Goal: Information Seeking & Learning: Learn about a topic

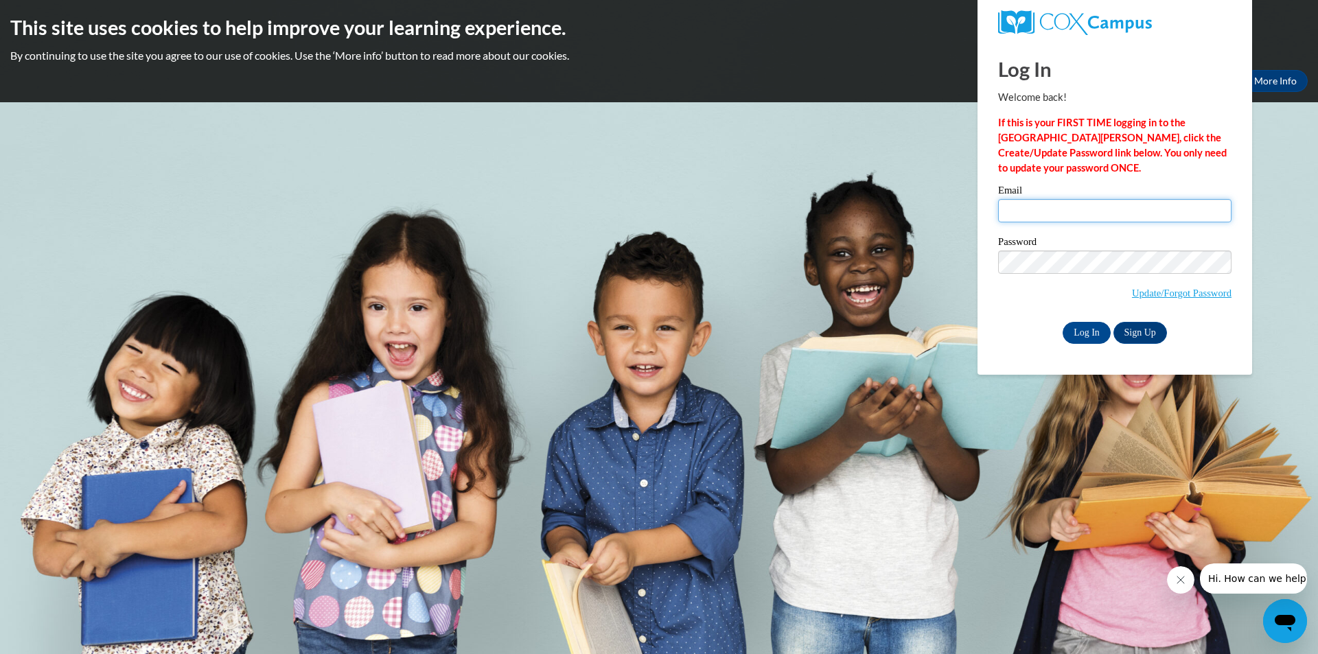
click at [1109, 203] on input "Email" at bounding box center [1114, 210] width 233 height 23
type input "graciaalejandra843@gmail.com"
click at [1063, 322] on input "Log In" at bounding box center [1087, 333] width 48 height 22
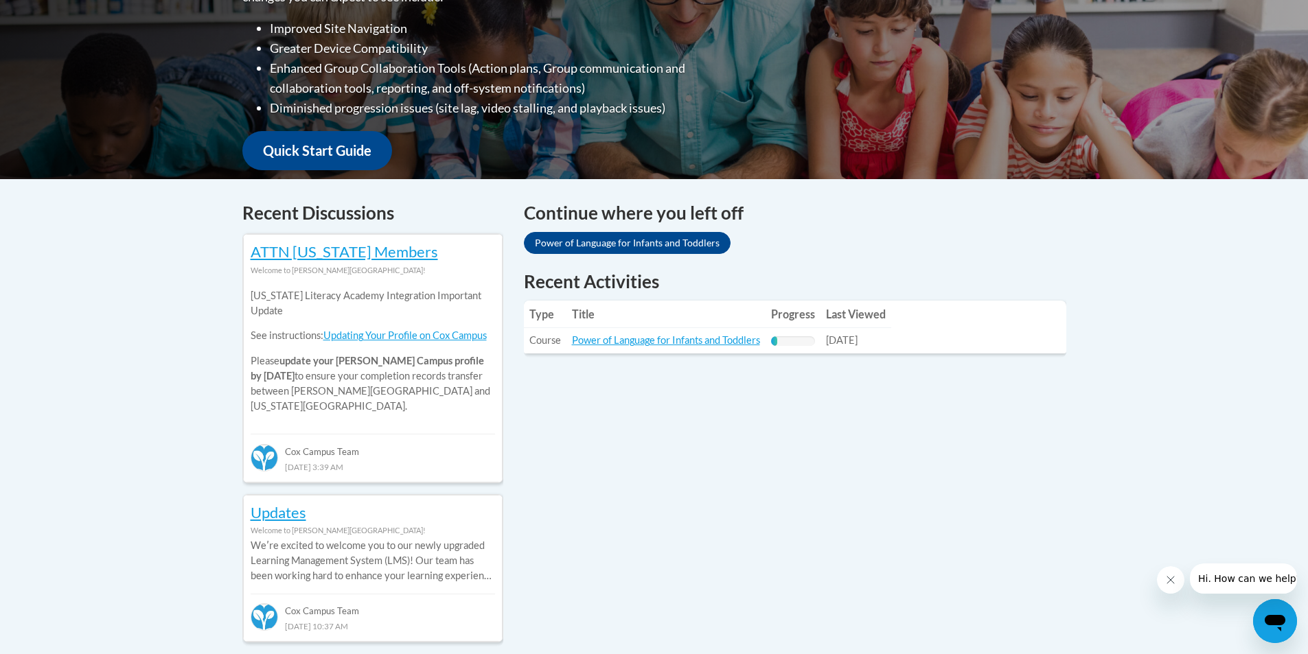
scroll to position [412, 0]
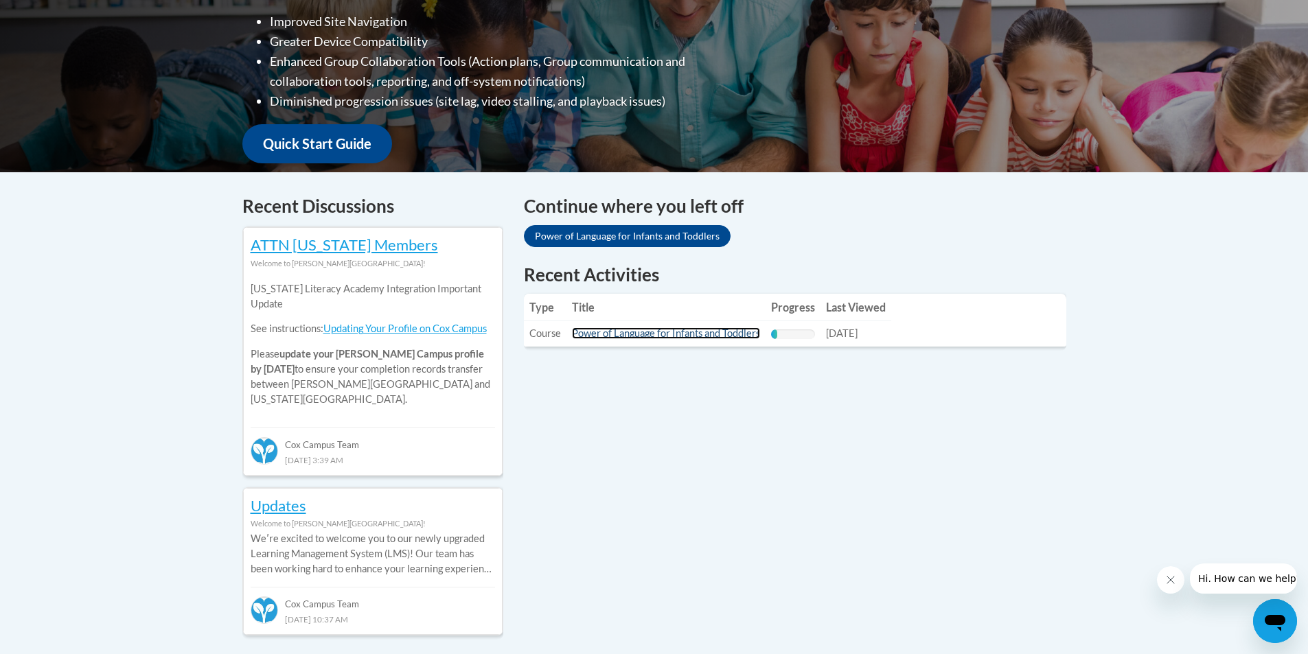
click at [652, 329] on link "Power of Language for Infants and Toddlers" at bounding box center [666, 333] width 188 height 12
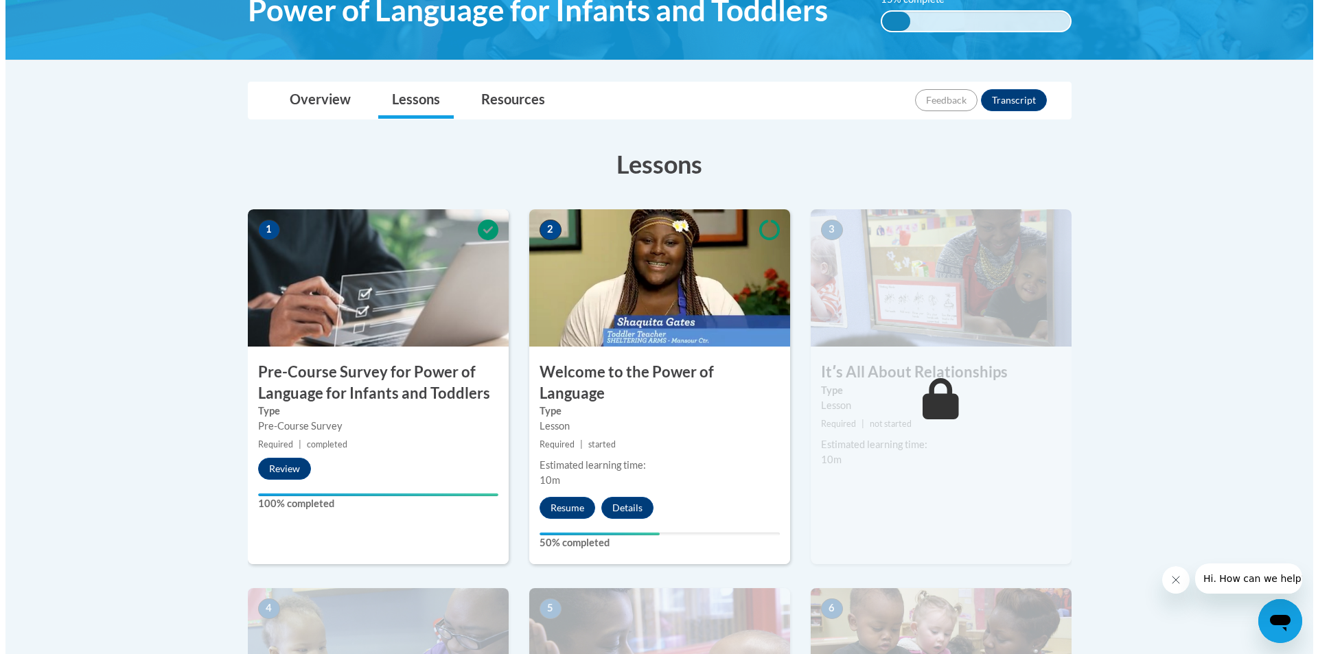
scroll to position [275, 0]
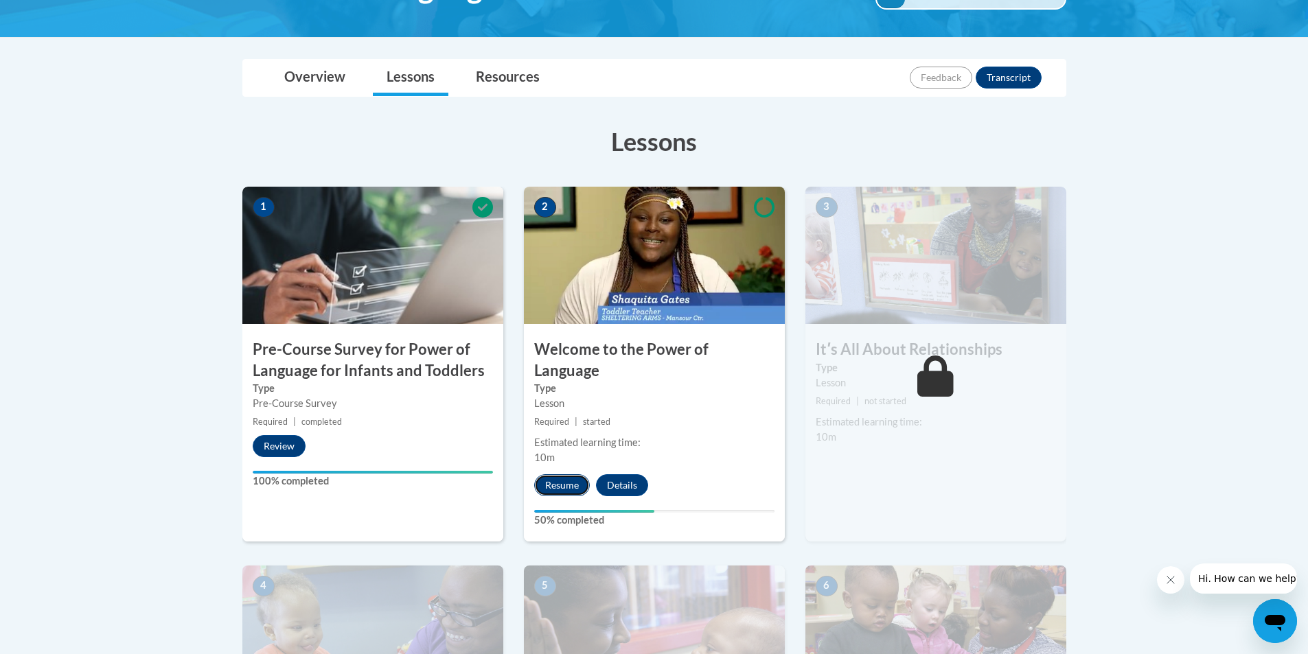
click at [562, 474] on button "Resume" at bounding box center [562, 485] width 56 height 22
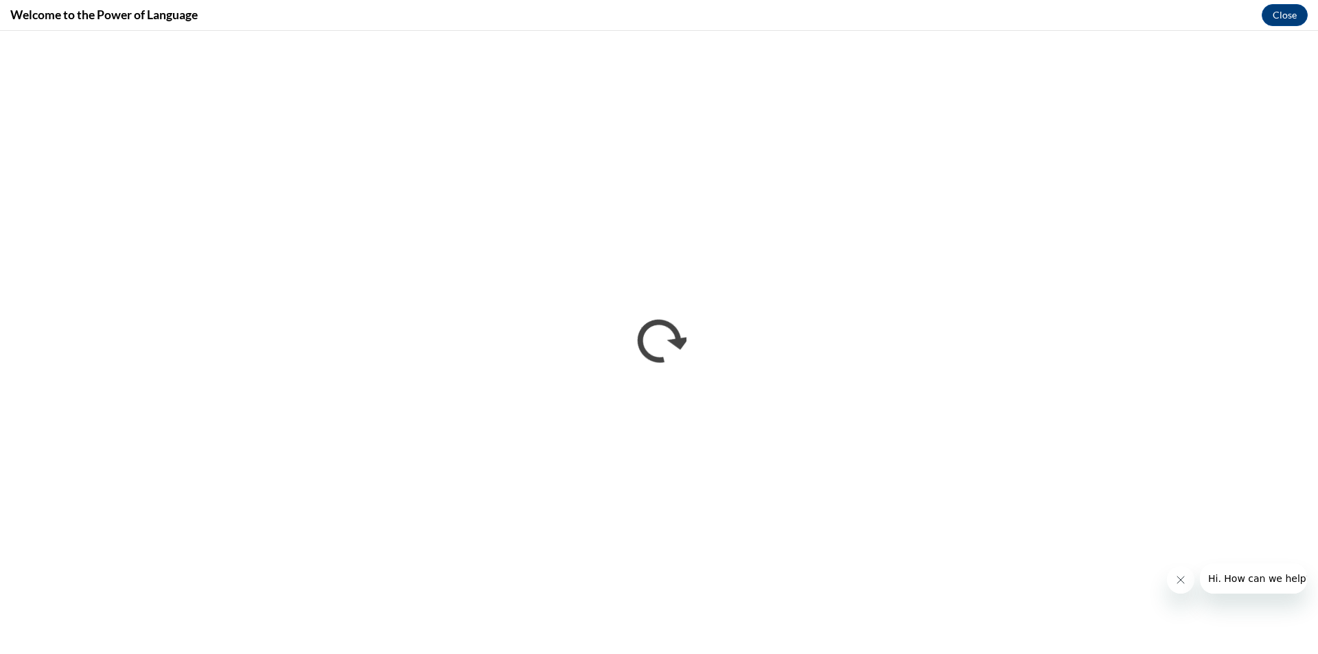
scroll to position [0, 0]
click at [1179, 577] on icon "Close message from company" at bounding box center [1180, 580] width 11 height 11
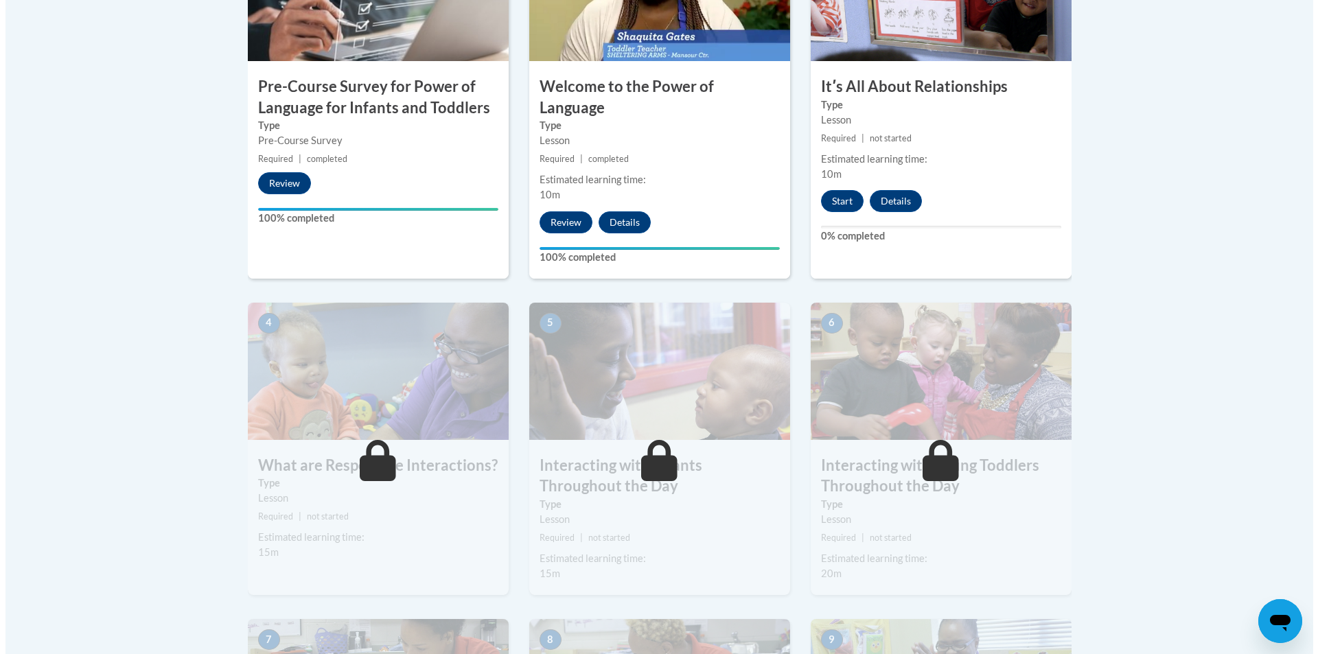
scroll to position [412, 0]
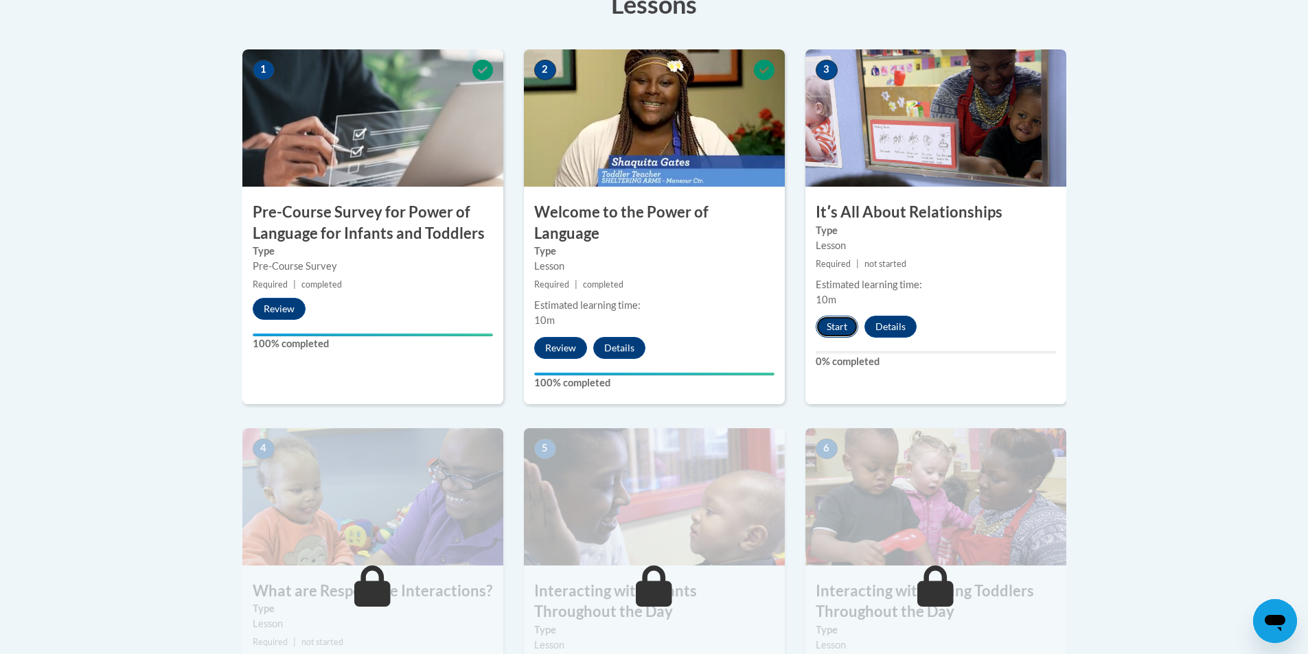
click at [838, 320] on button "Start" at bounding box center [837, 327] width 43 height 22
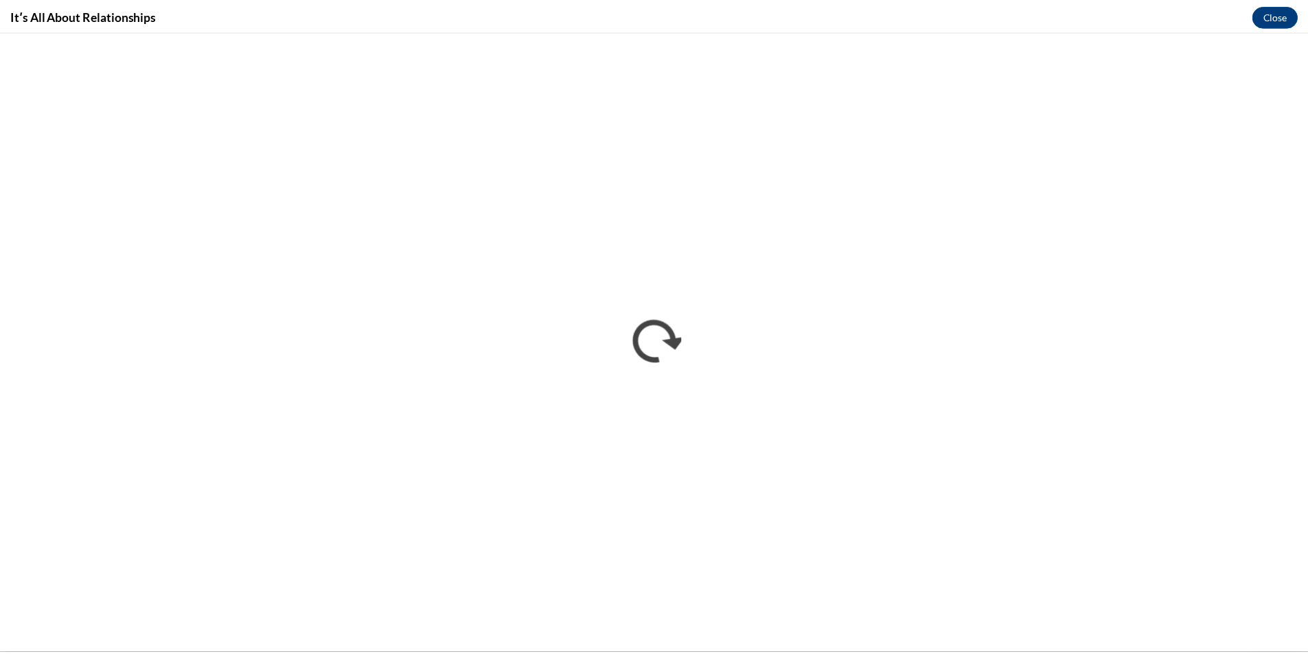
scroll to position [0, 0]
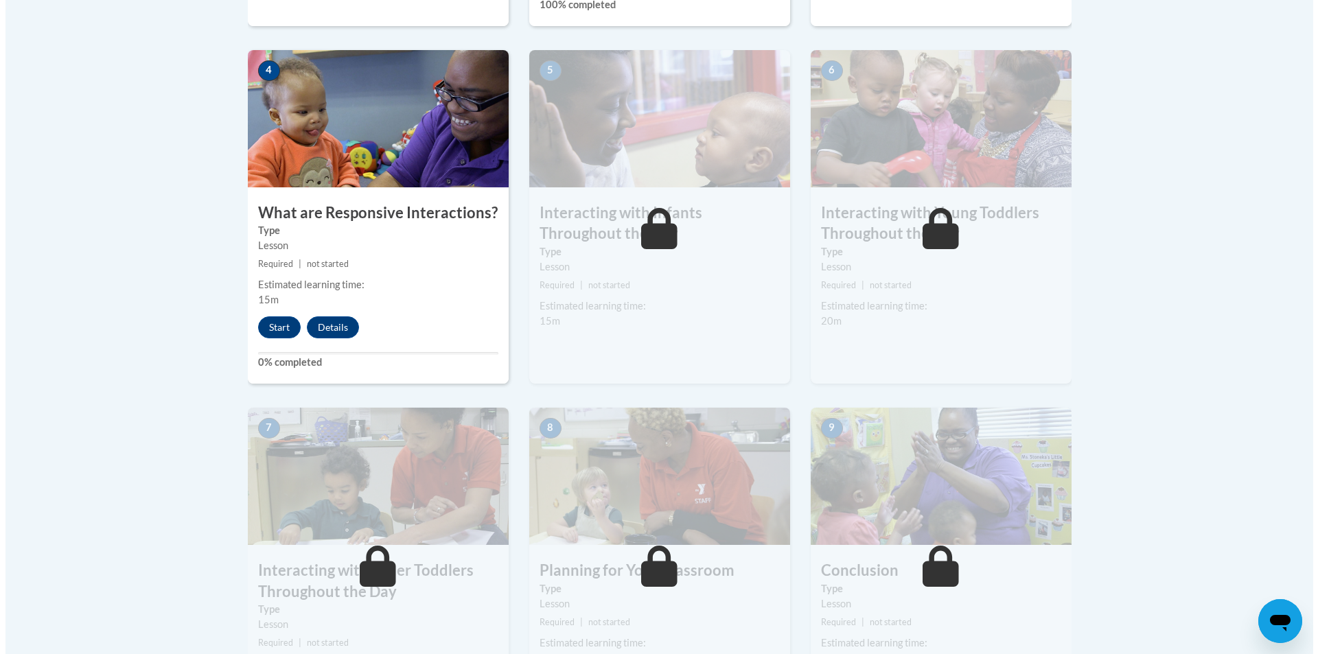
scroll to position [618, 0]
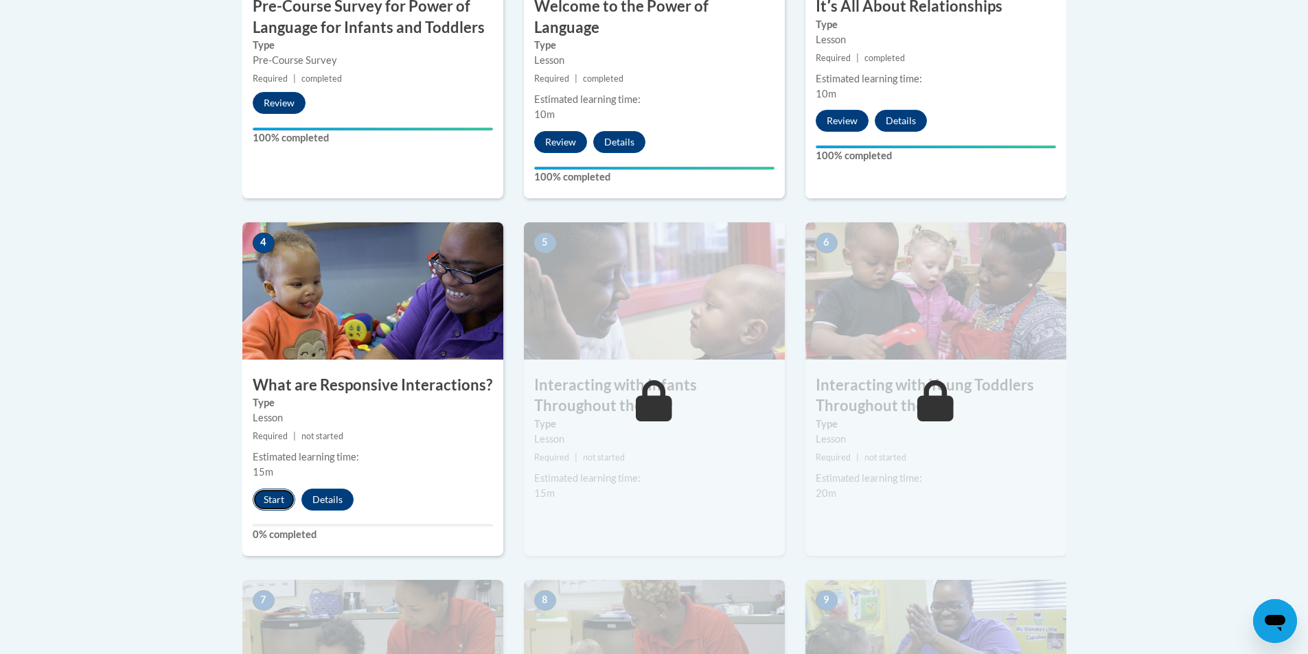
click at [274, 489] on button "Start" at bounding box center [274, 500] width 43 height 22
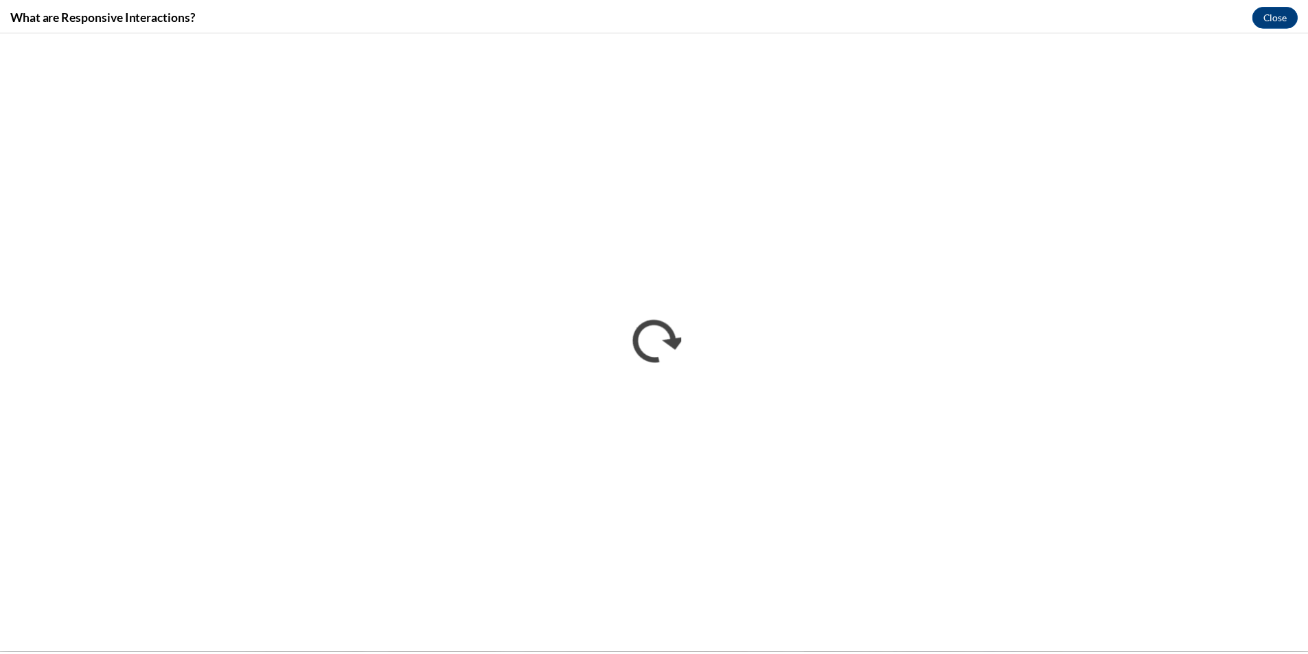
scroll to position [0, 0]
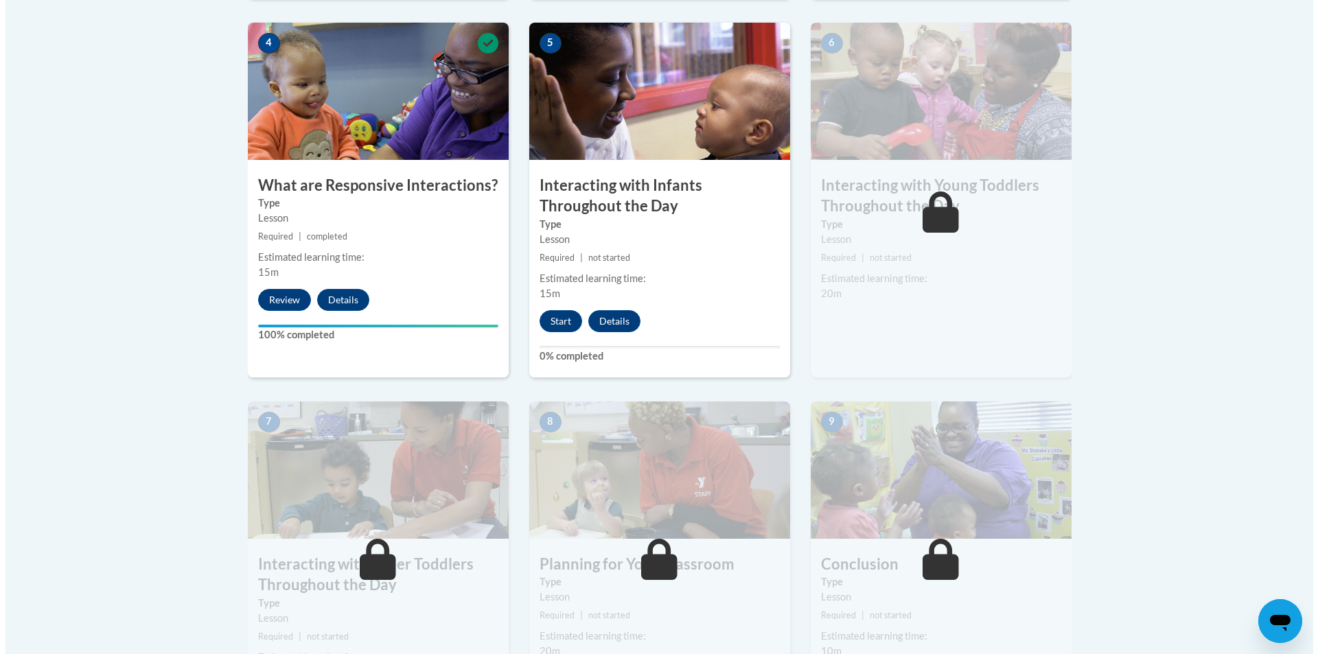
scroll to position [824, 0]
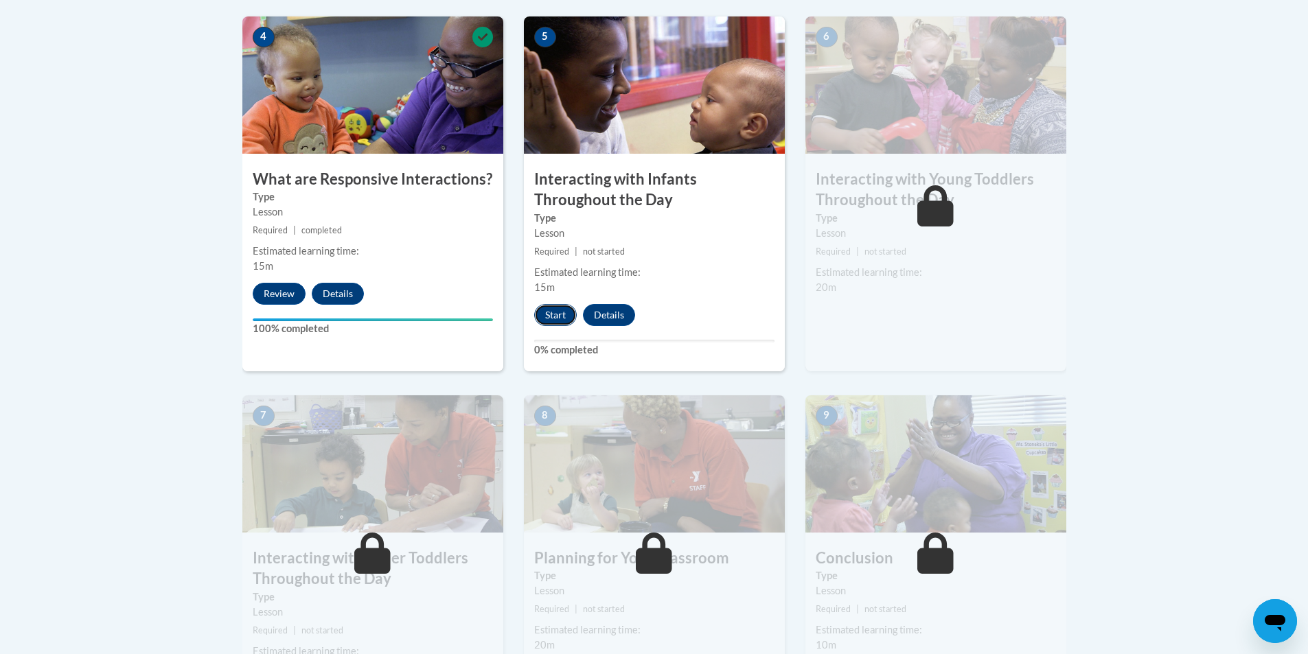
click at [555, 304] on button "Start" at bounding box center [555, 315] width 43 height 22
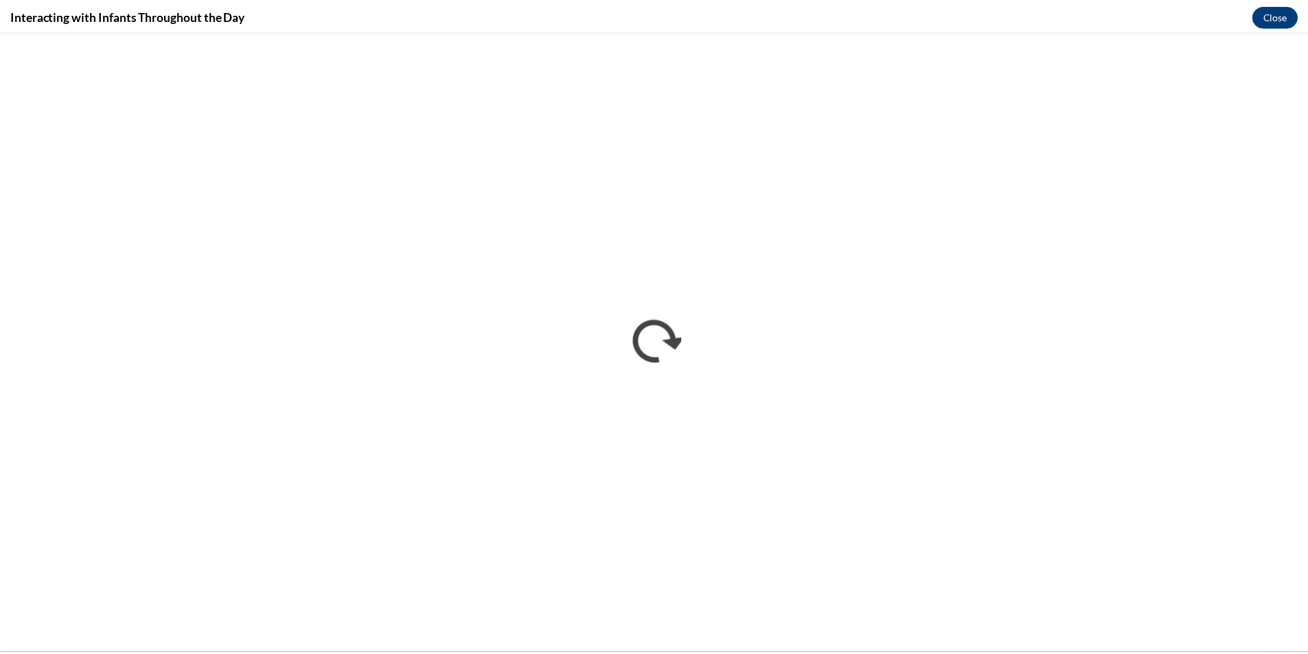
scroll to position [0, 0]
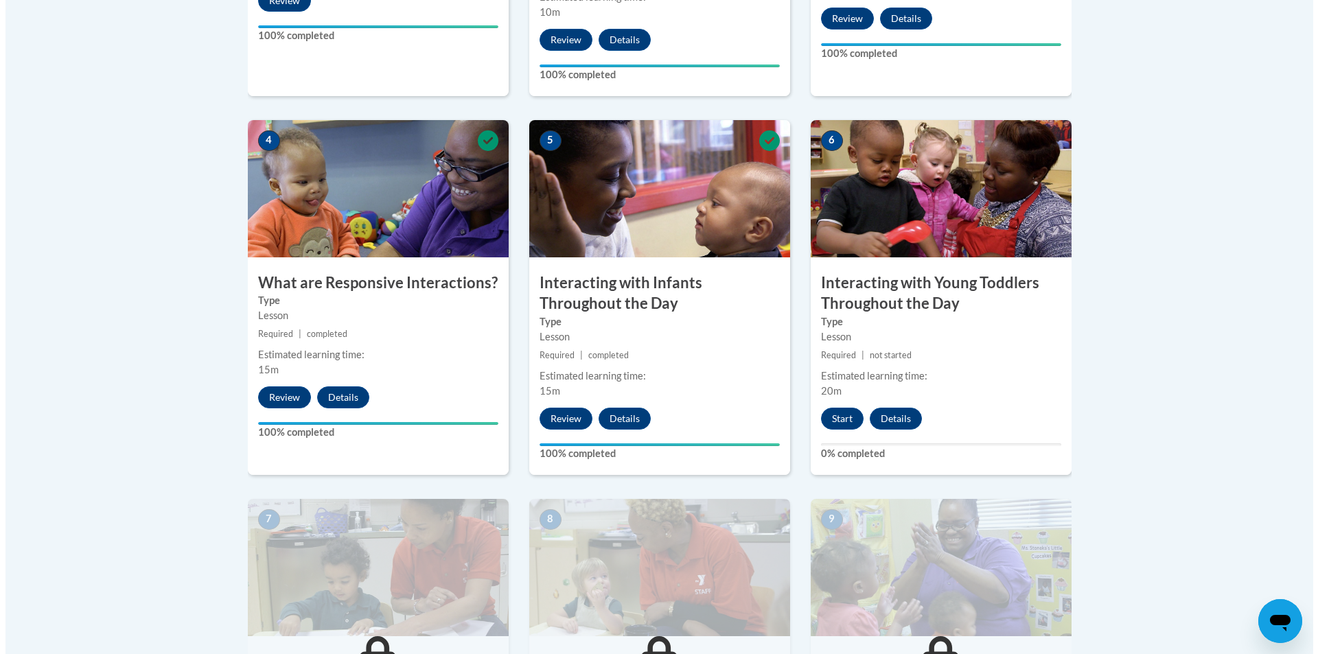
scroll to position [893, 0]
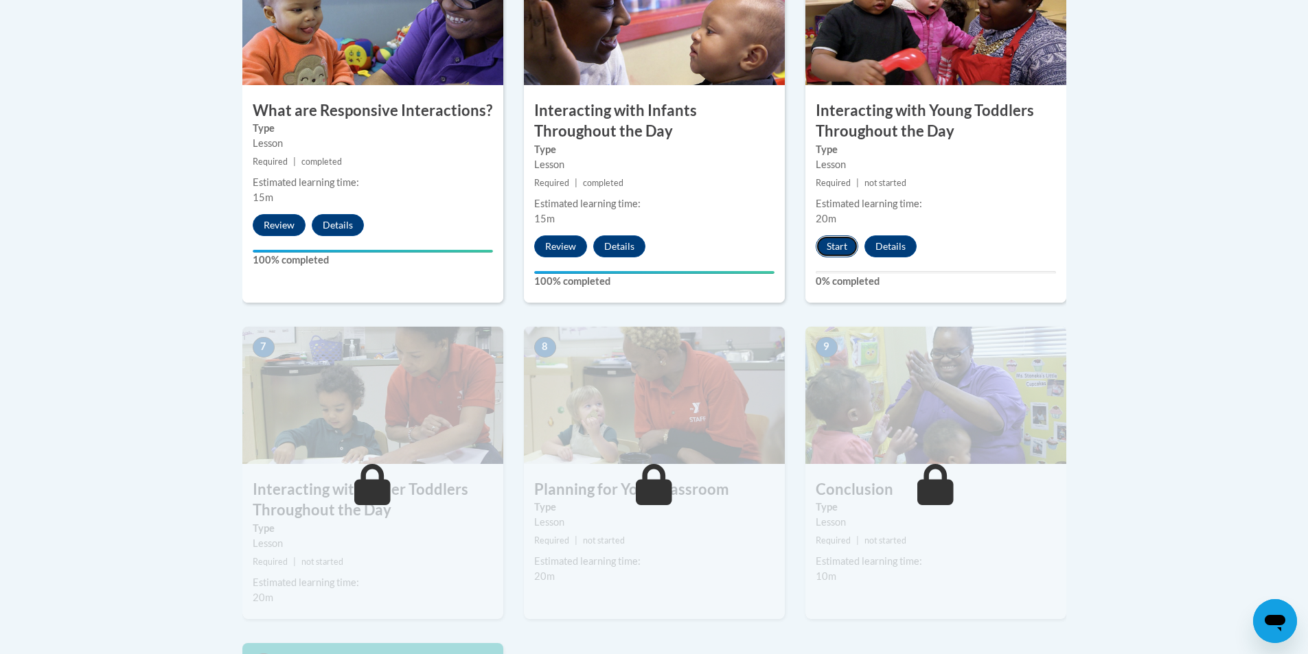
click at [828, 235] on button "Start" at bounding box center [837, 246] width 43 height 22
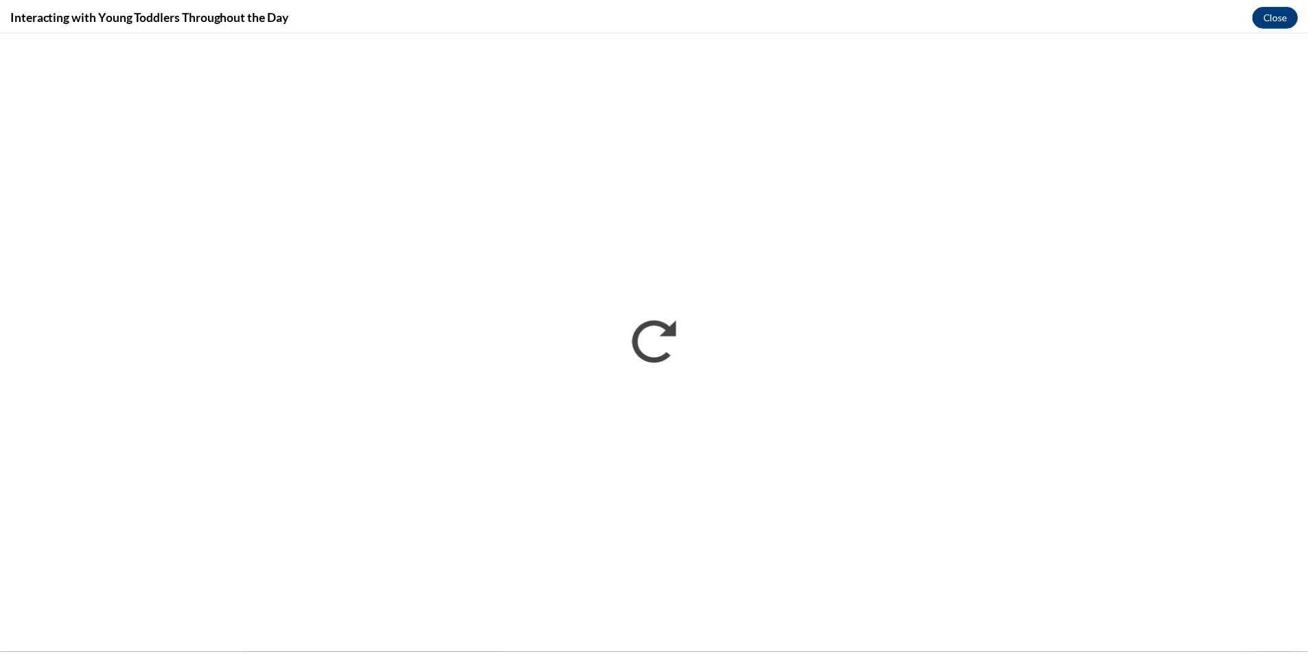
scroll to position [0, 0]
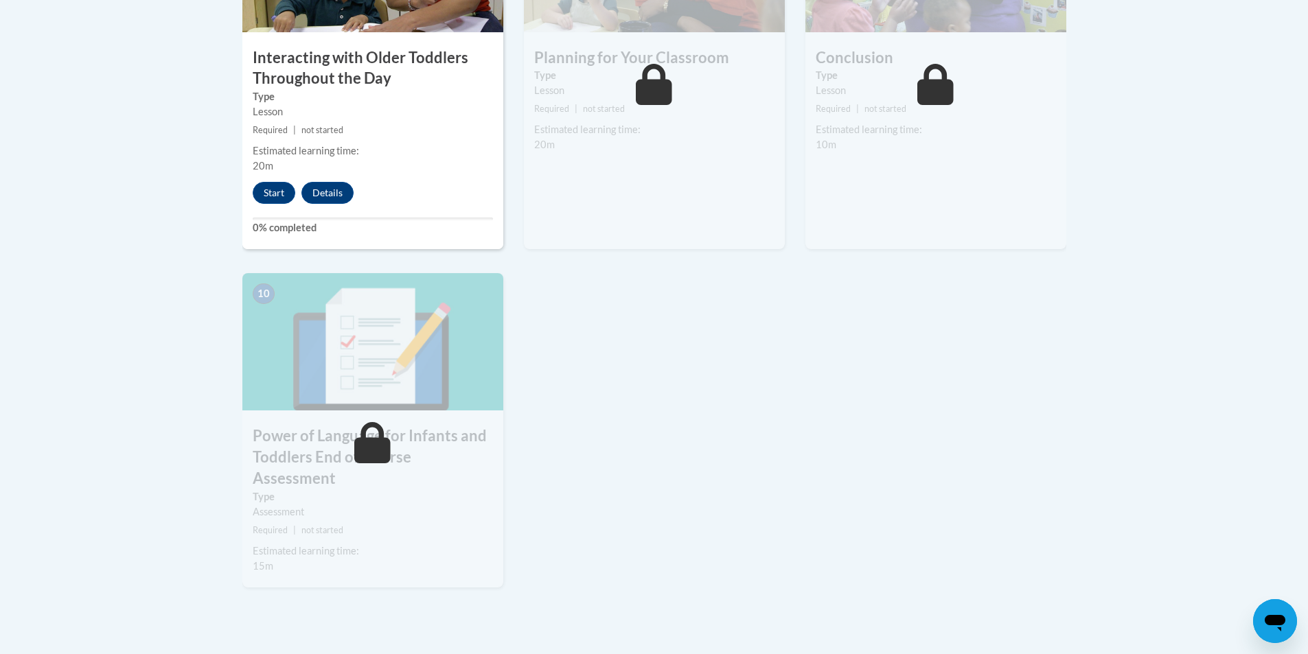
scroll to position [1292, 0]
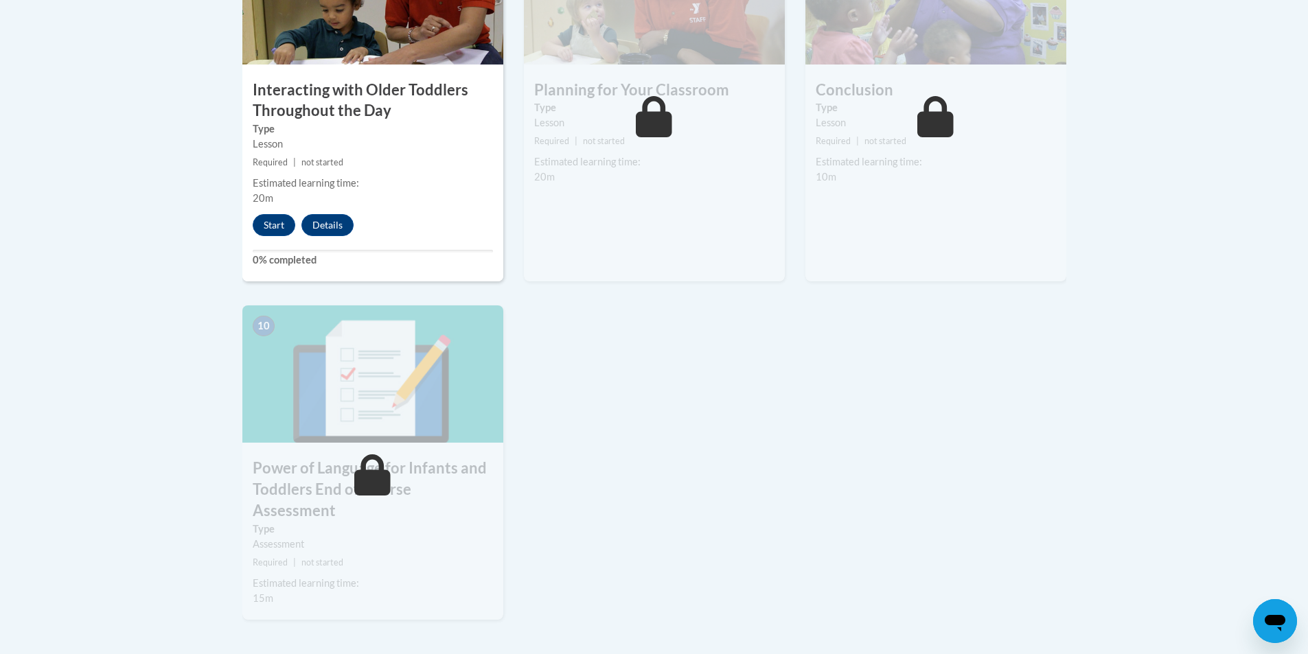
click at [311, 274] on div "7 Interacting with Older Toddlers Throughout the Day Type Lesson Required | not…" at bounding box center [372, 116] width 281 height 379
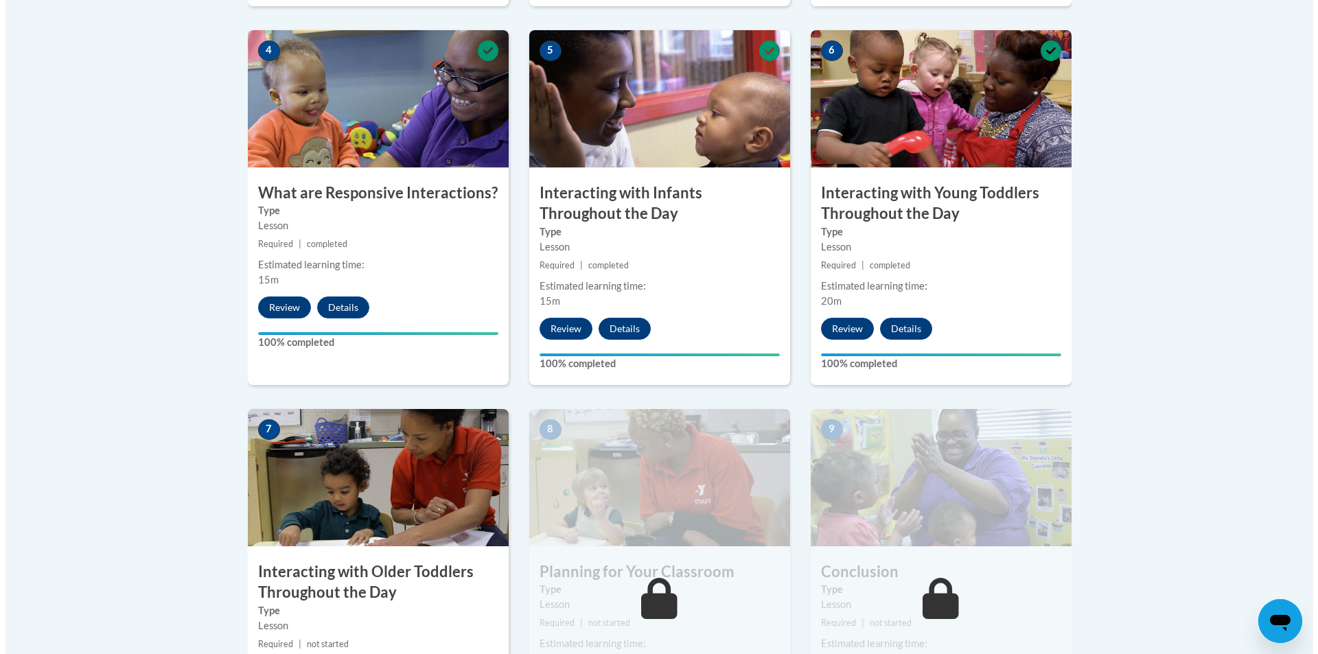
scroll to position [812, 0]
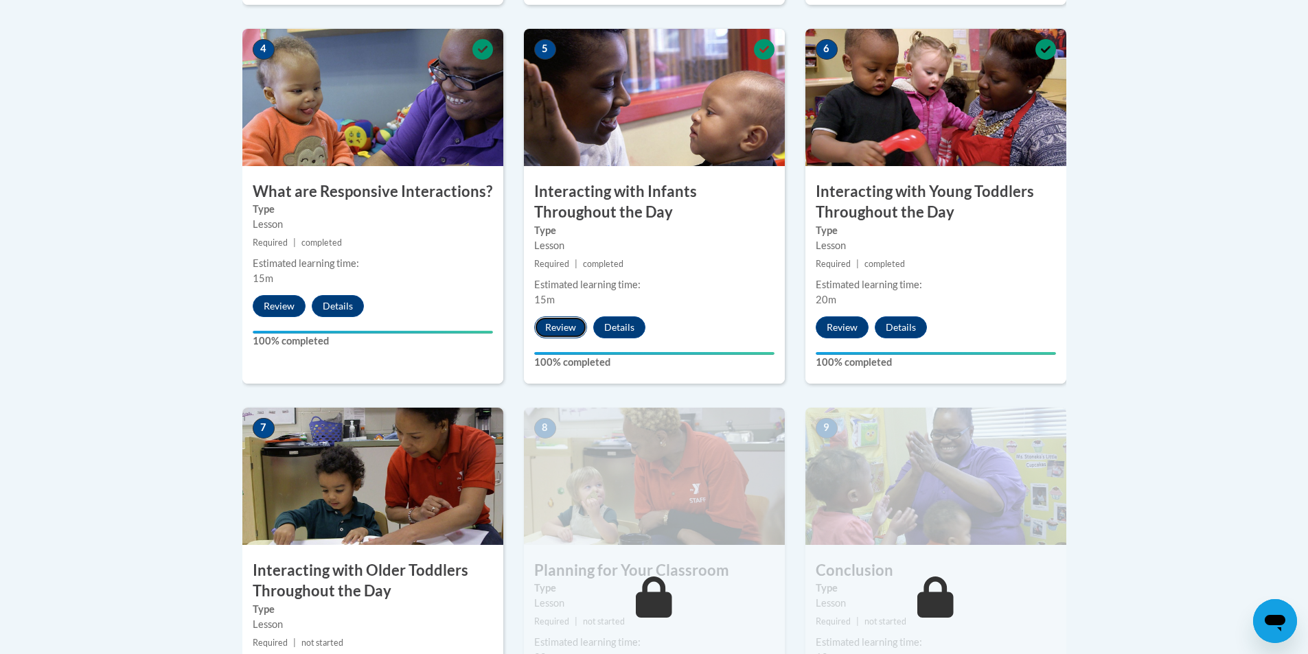
click at [572, 317] on button "Review" at bounding box center [560, 328] width 53 height 22
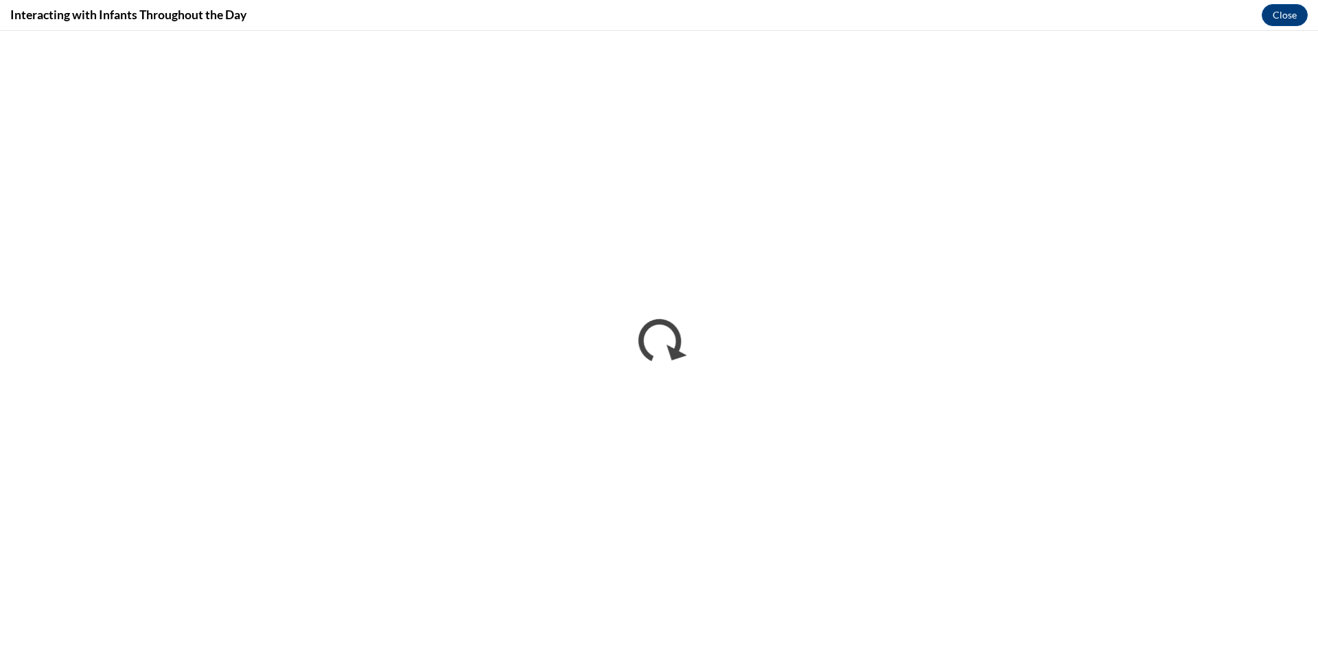
scroll to position [0, 0]
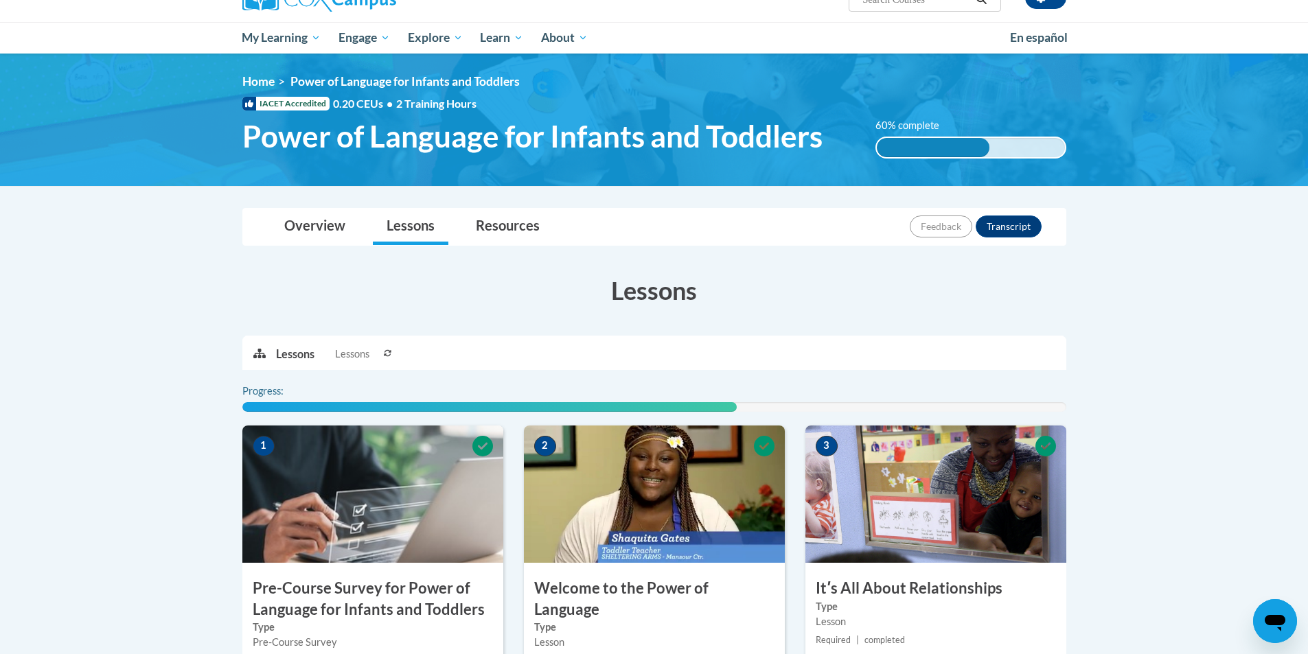
scroll to position [343, 0]
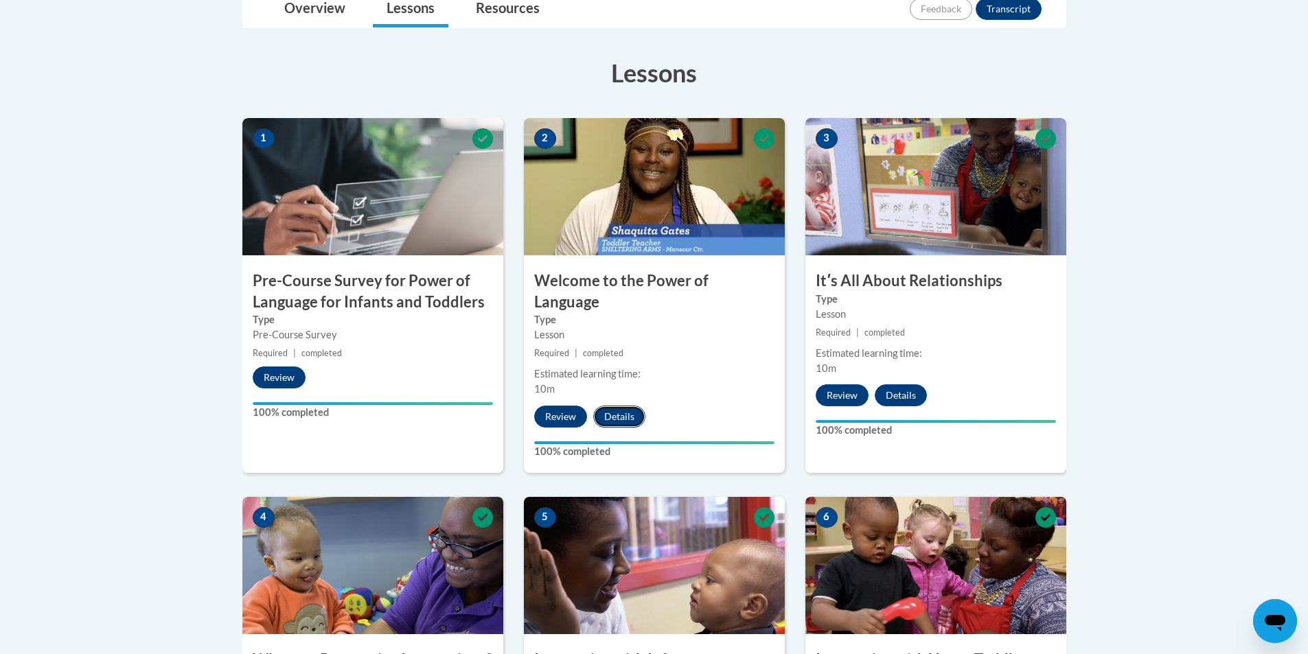
click at [625, 406] on button "Details" at bounding box center [619, 417] width 52 height 22
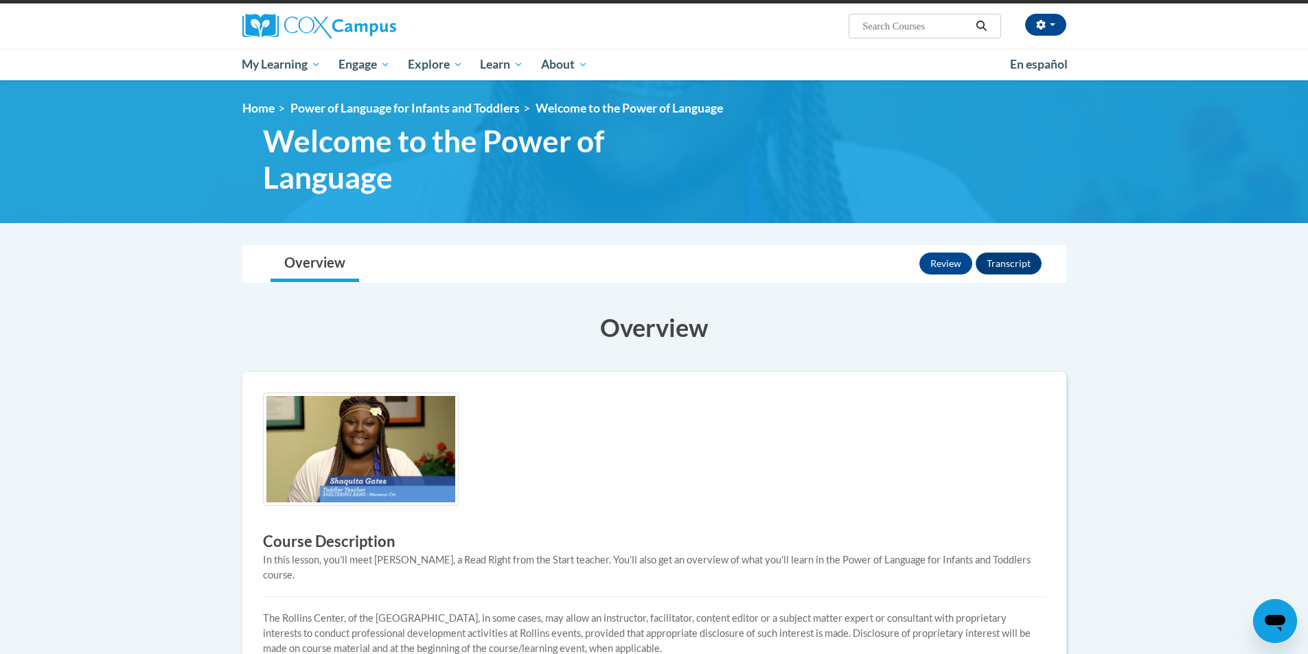
scroll to position [77, 0]
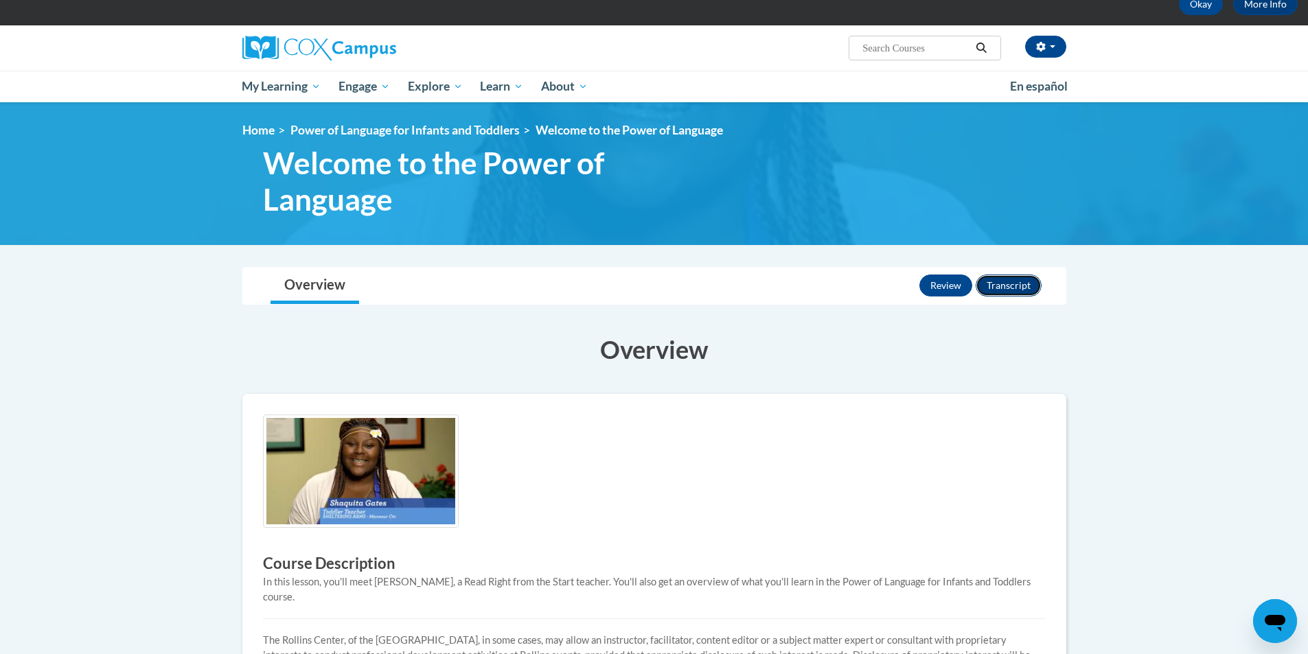
click at [1017, 294] on button "Transcript" at bounding box center [1009, 286] width 66 height 22
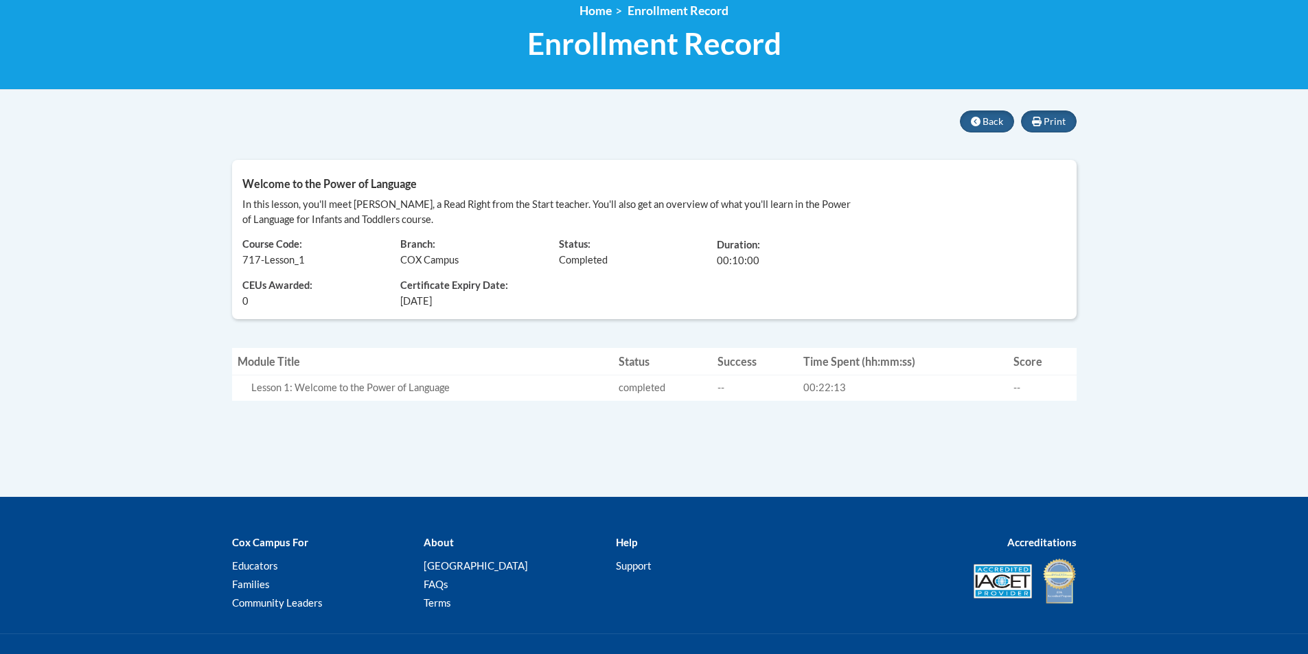
scroll to position [128, 0]
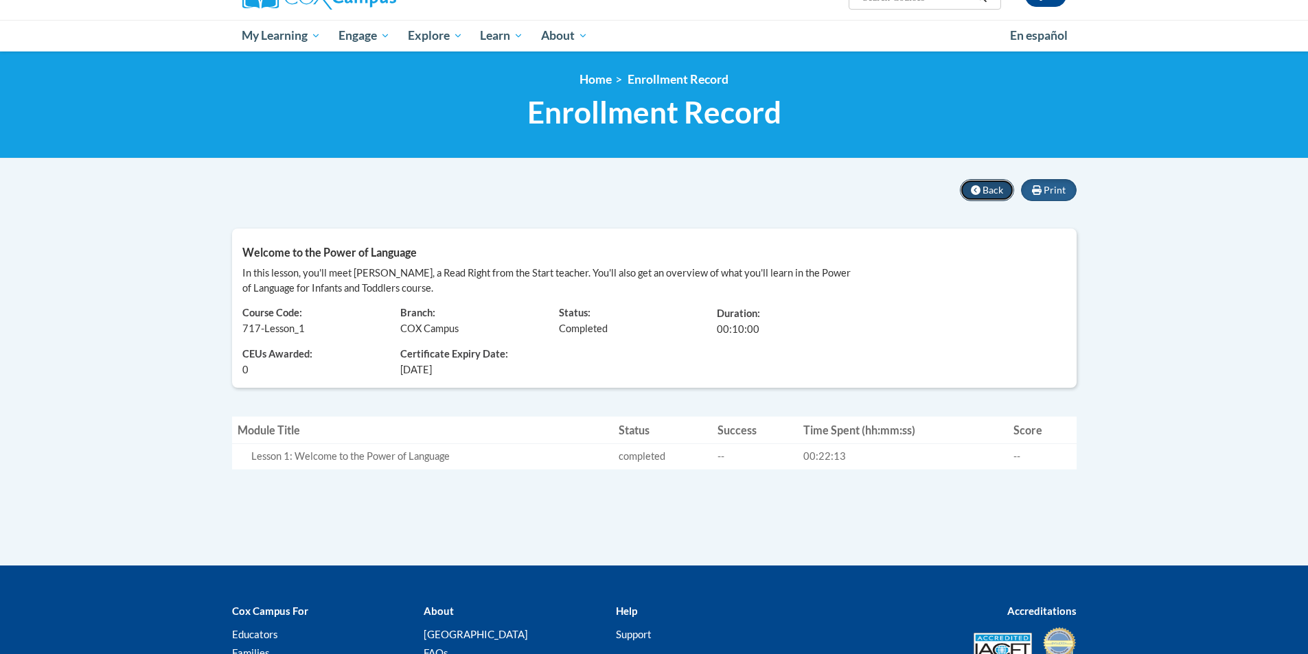
click at [960, 188] on button "Back" at bounding box center [987, 190] width 54 height 22
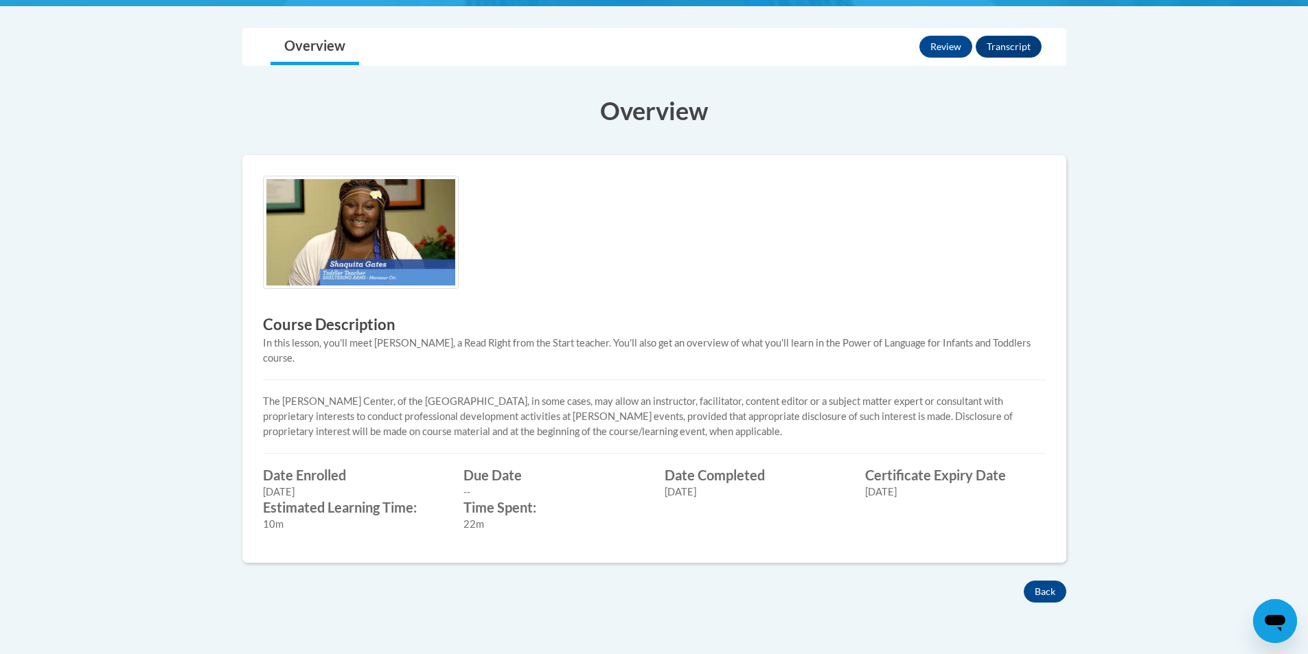
scroll to position [412, 0]
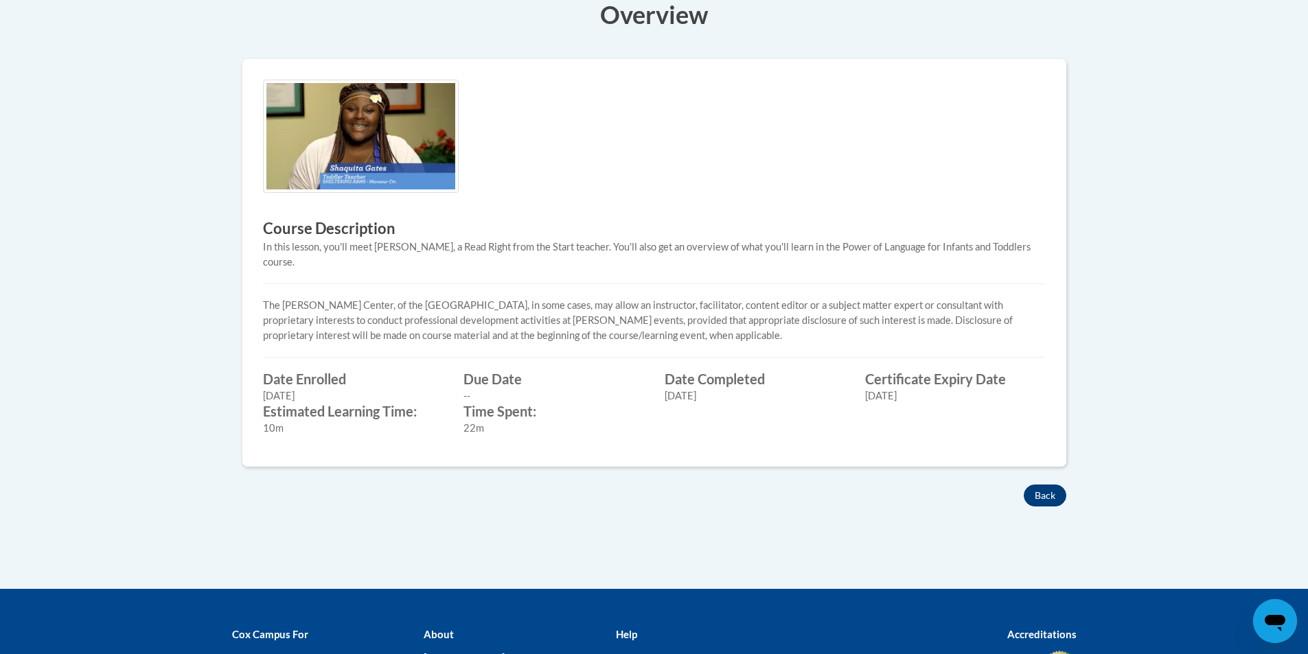
drag, startPoint x: 1068, startPoint y: 485, endPoint x: 1059, endPoint y: 472, distance: 16.0
click at [1067, 485] on div "Back" at bounding box center [654, 496] width 844 height 22
click at [1062, 485] on div "Back" at bounding box center [654, 496] width 844 height 22
click at [1043, 485] on button "Back" at bounding box center [1045, 496] width 43 height 22
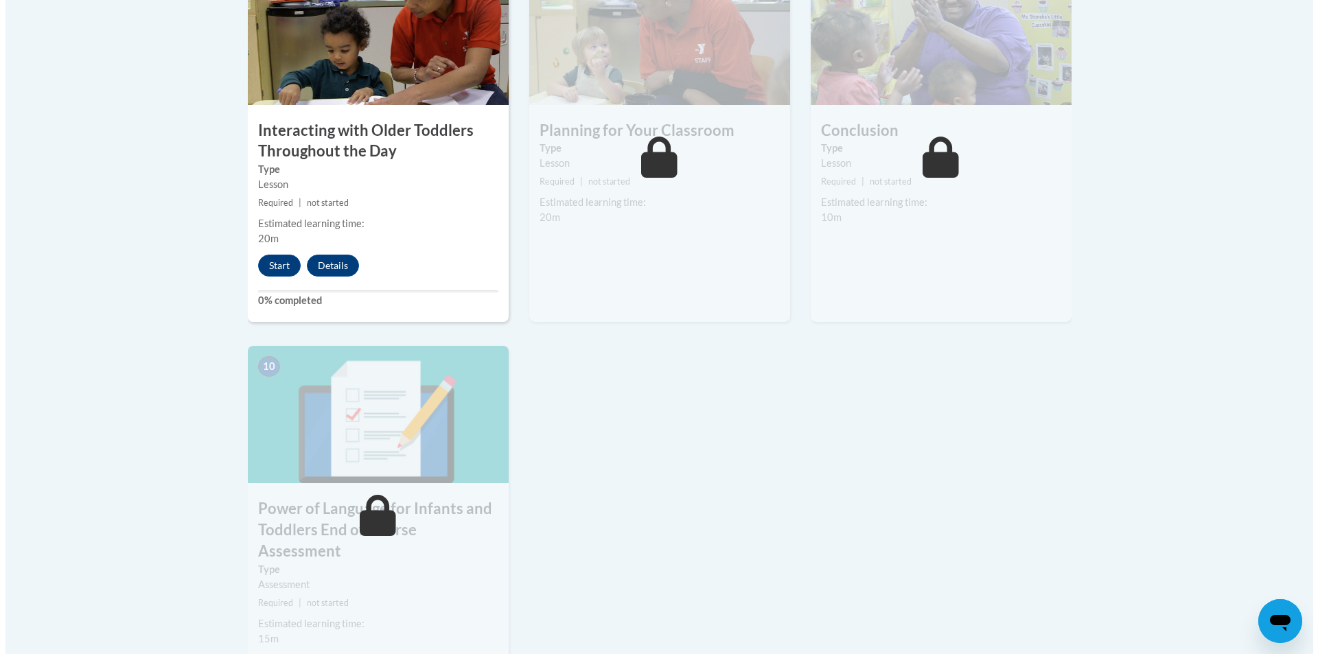
scroll to position [1304, 0]
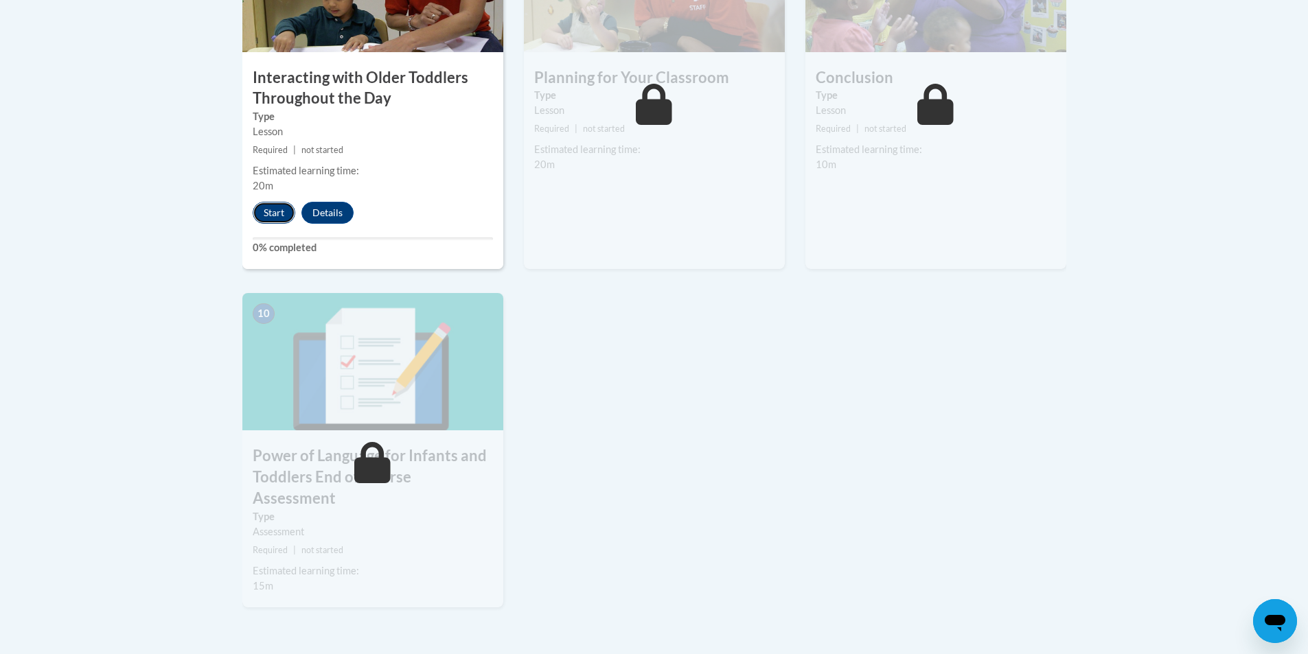
click at [274, 202] on button "Start" at bounding box center [274, 213] width 43 height 22
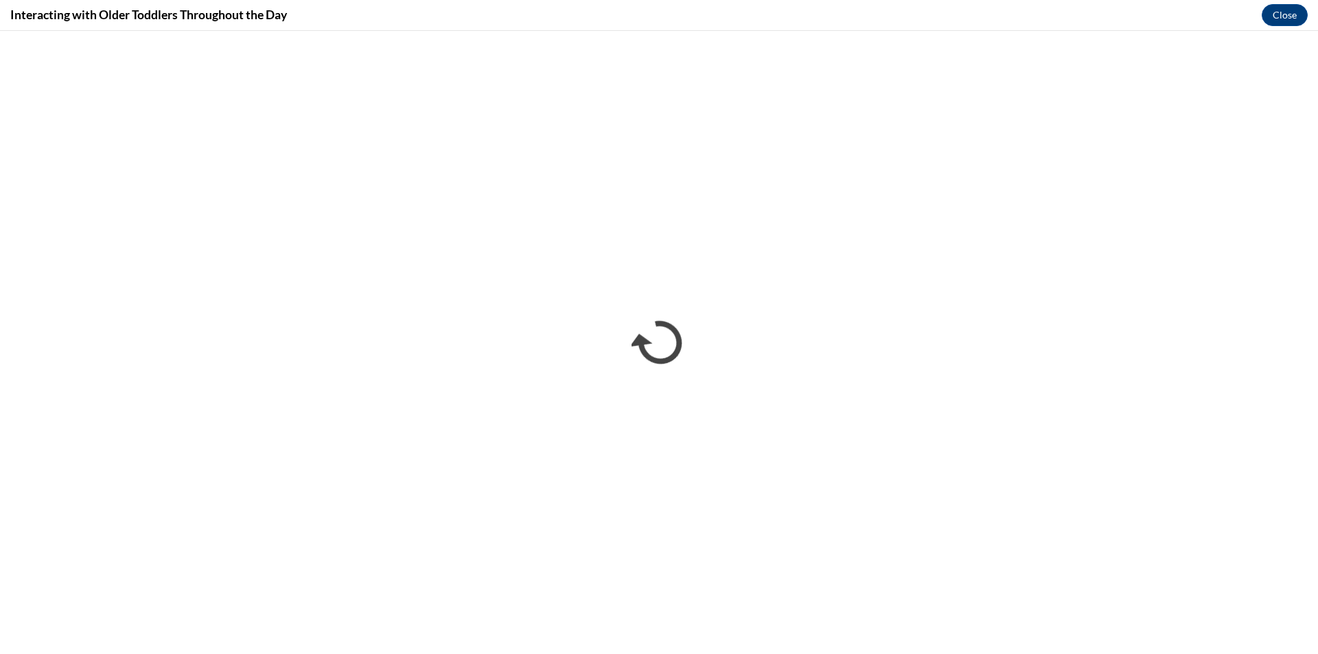
scroll to position [0, 0]
